Goal: Check status

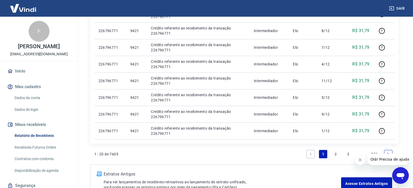
scroll to position [339, 0]
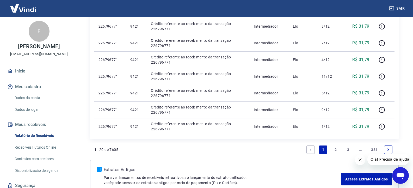
click at [335, 148] on link "2" at bounding box center [336, 149] width 8 height 8
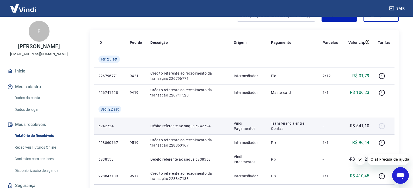
scroll to position [130, 0]
